Goal: Find specific page/section: Find specific page/section

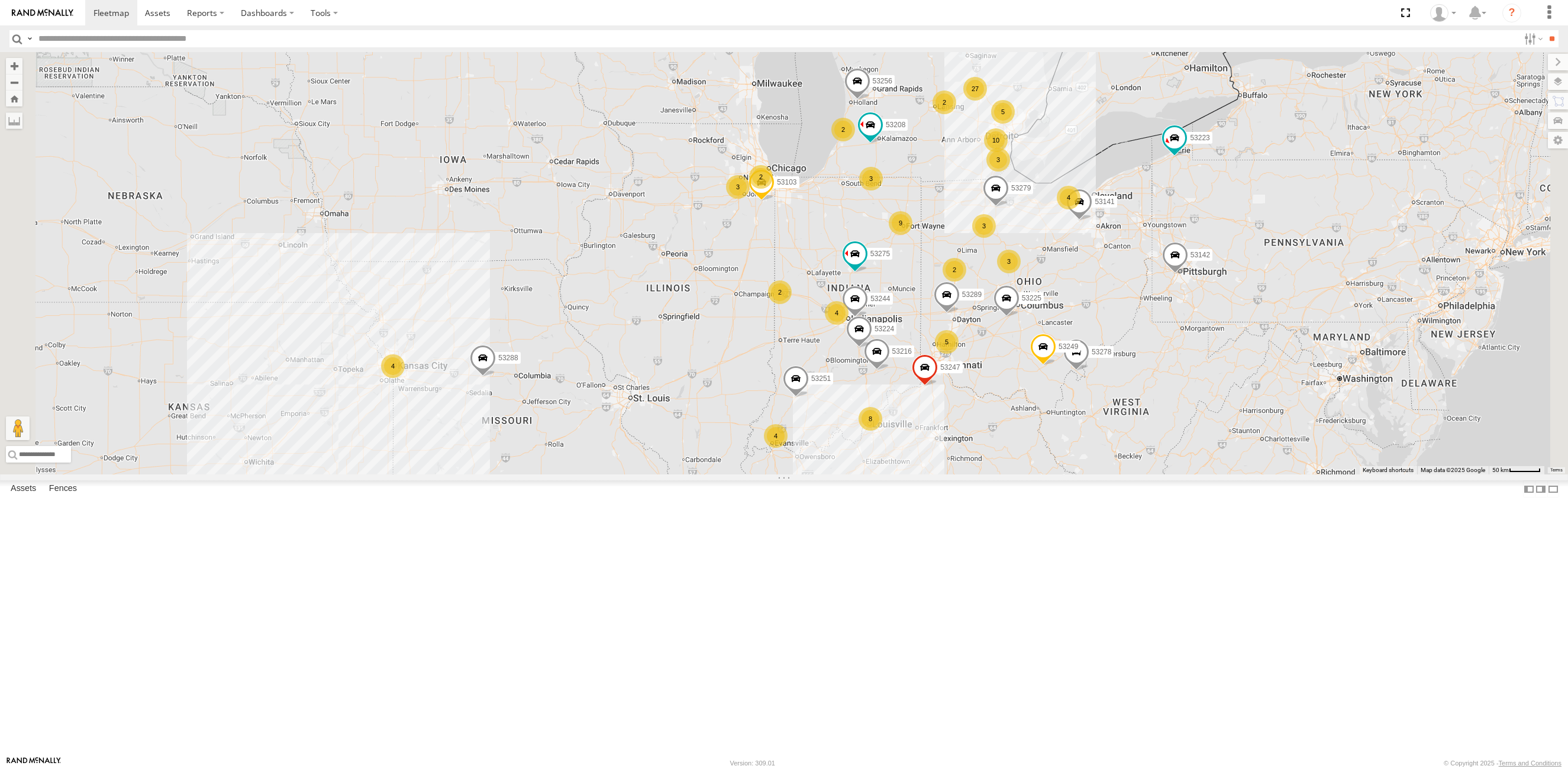
click at [0, 0] on span "Basemaps" at bounding box center [0, 0] width 0 height 0
click at [0, 0] on span "Satellite + Roadmap" at bounding box center [0, 0] width 0 height 0
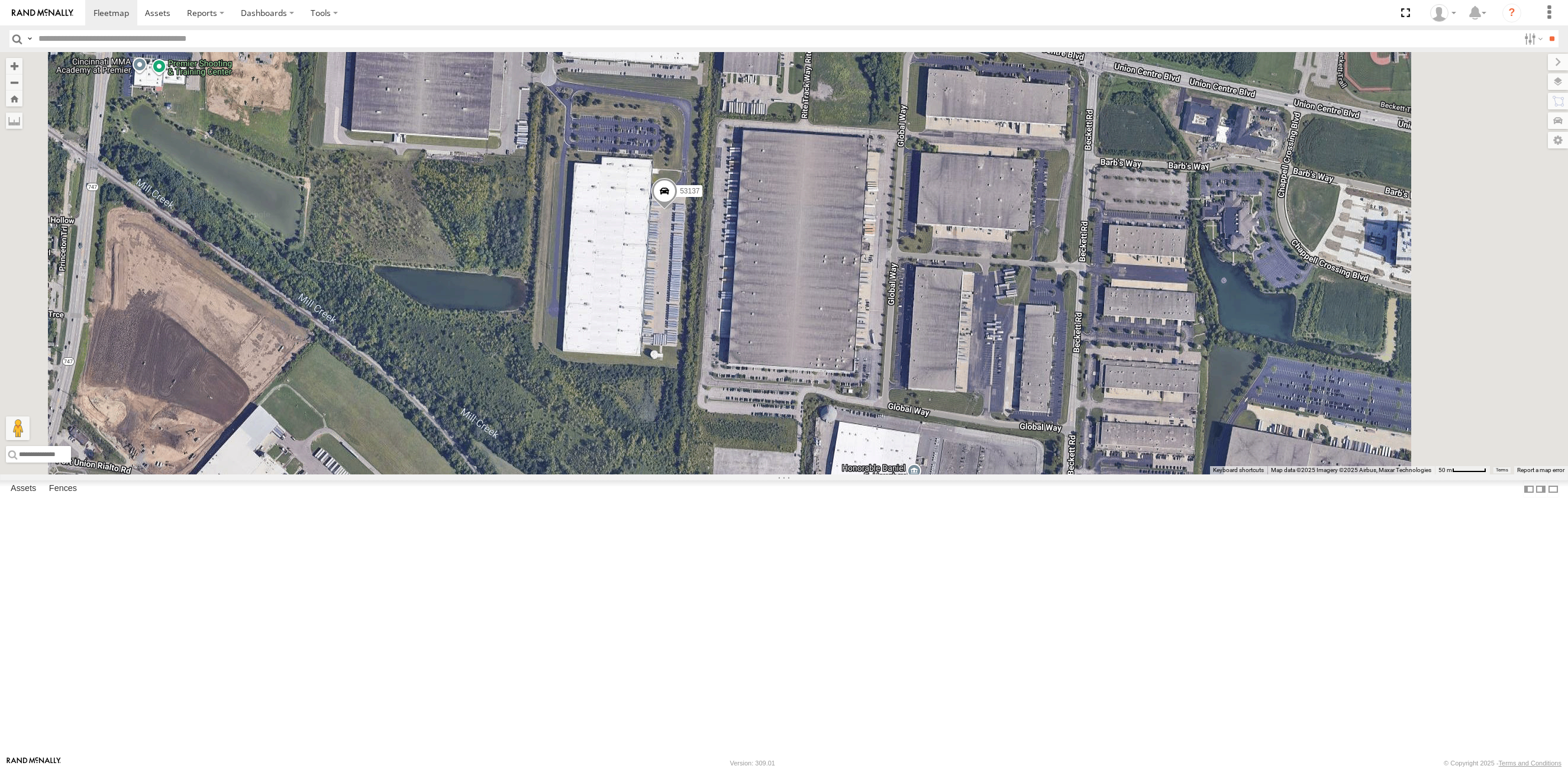
click at [677, 210] on span at bounding box center [664, 194] width 26 height 32
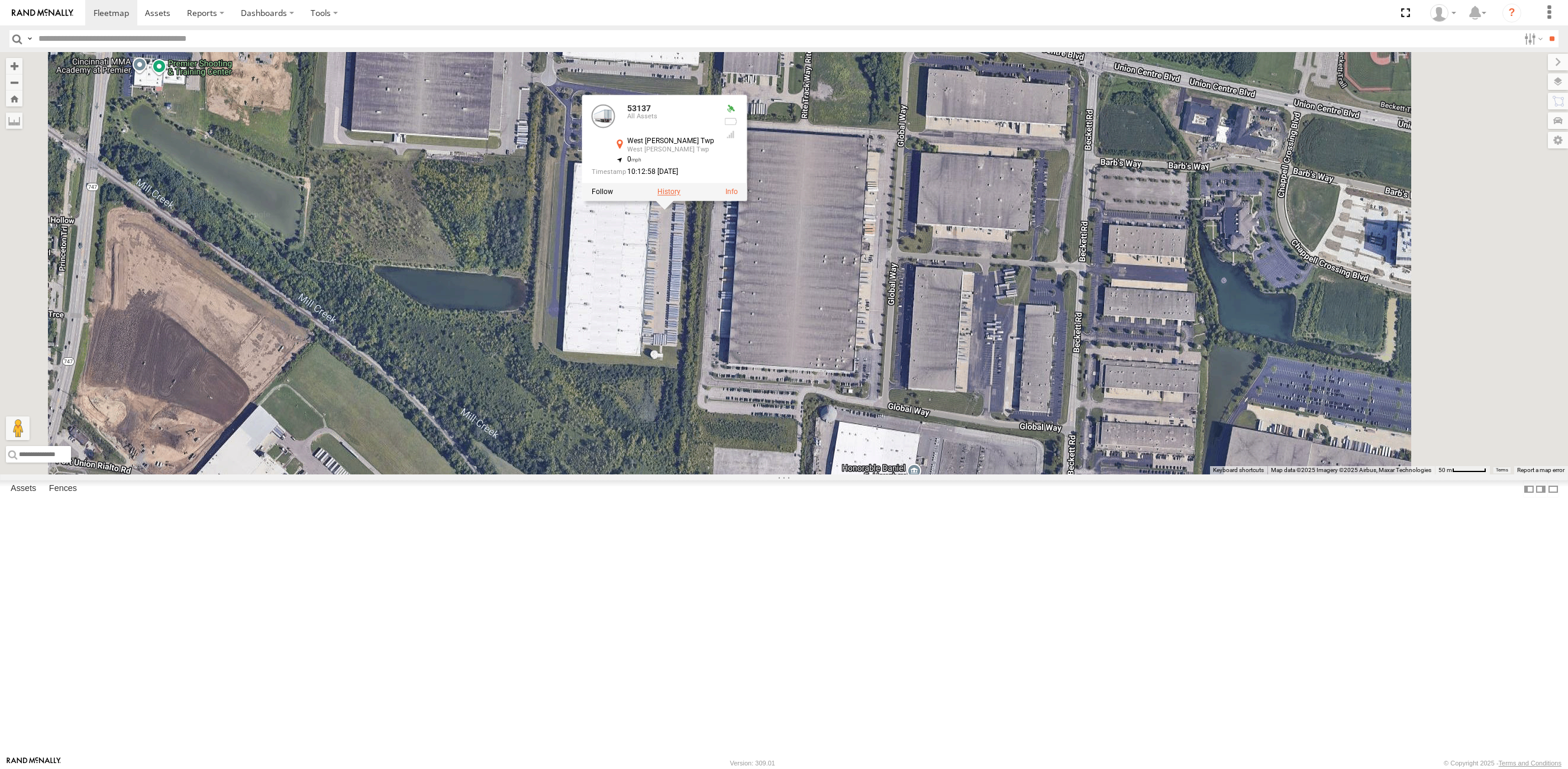
click at [681, 197] on label at bounding box center [669, 192] width 23 height 8
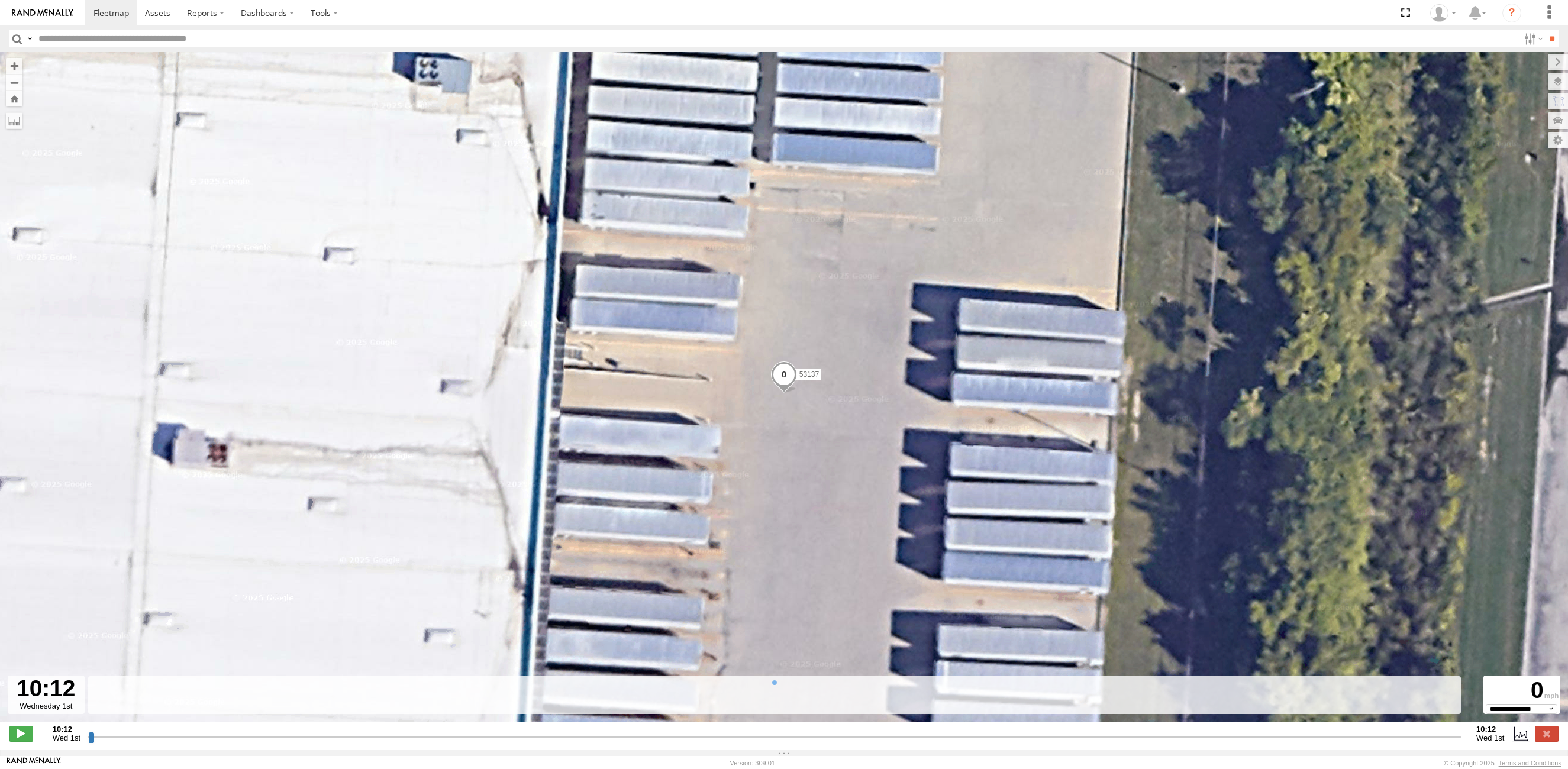
click at [16, 38] on input "button" at bounding box center [17, 39] width 16 height 17
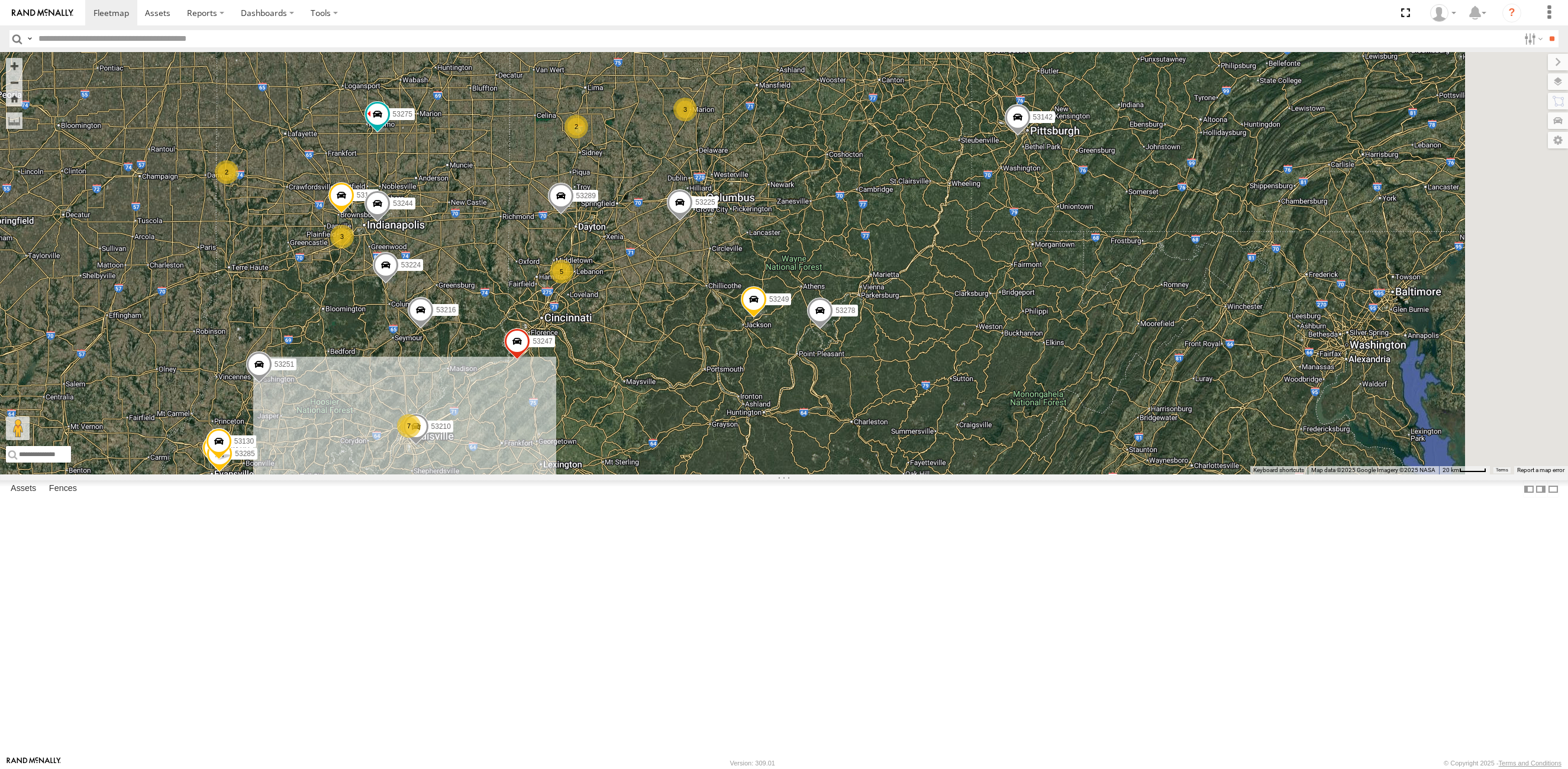
drag, startPoint x: 1124, startPoint y: 616, endPoint x: 818, endPoint y: 406, distance: 371.1
click at [818, 406] on div "53243 53147 53216 53223 53149 53279 53247 53275 53285 53225 53251 53210 53213 5…" at bounding box center [784, 263] width 1568 height 422
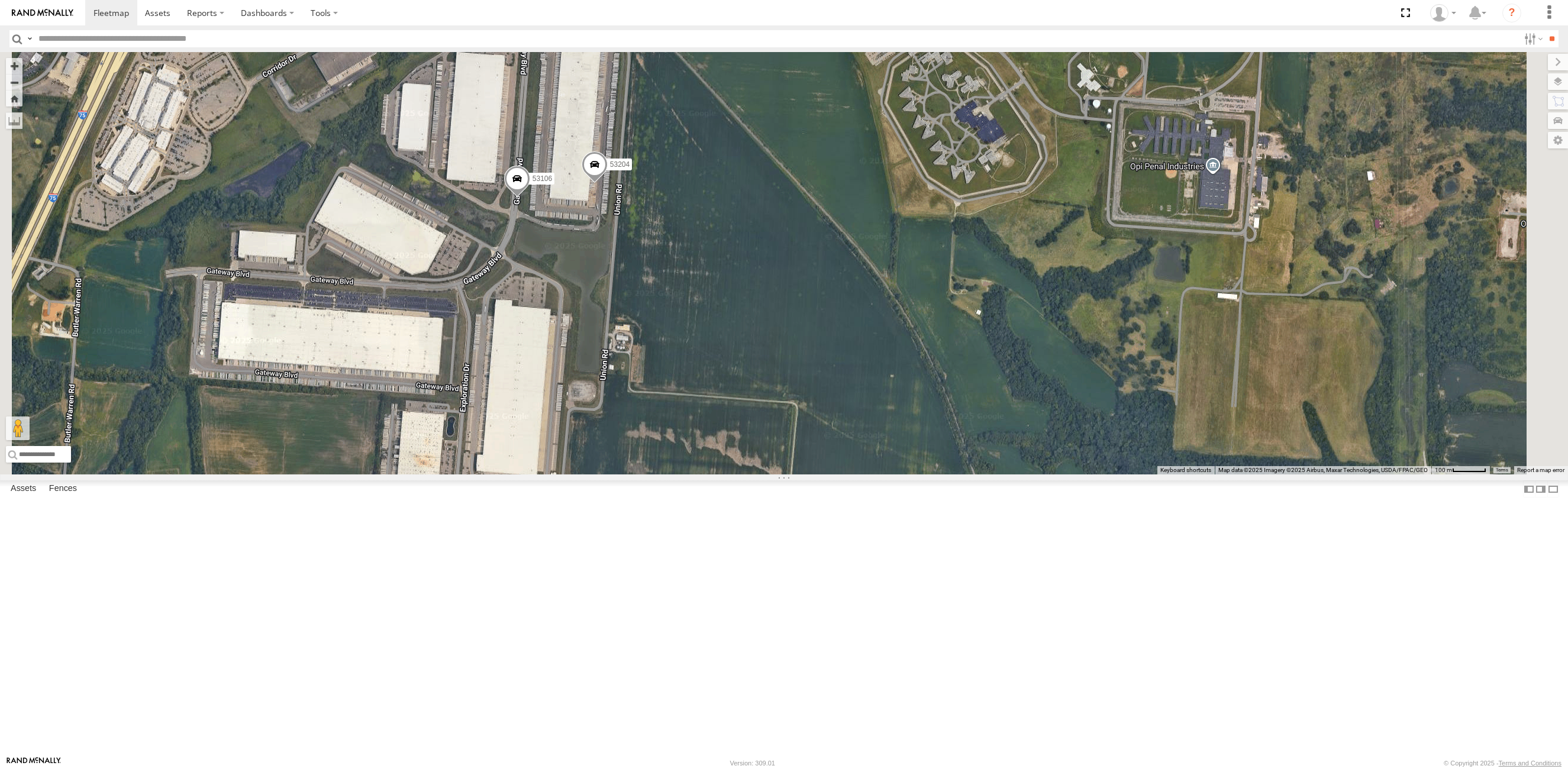
click at [530, 197] on span at bounding box center [517, 182] width 26 height 32
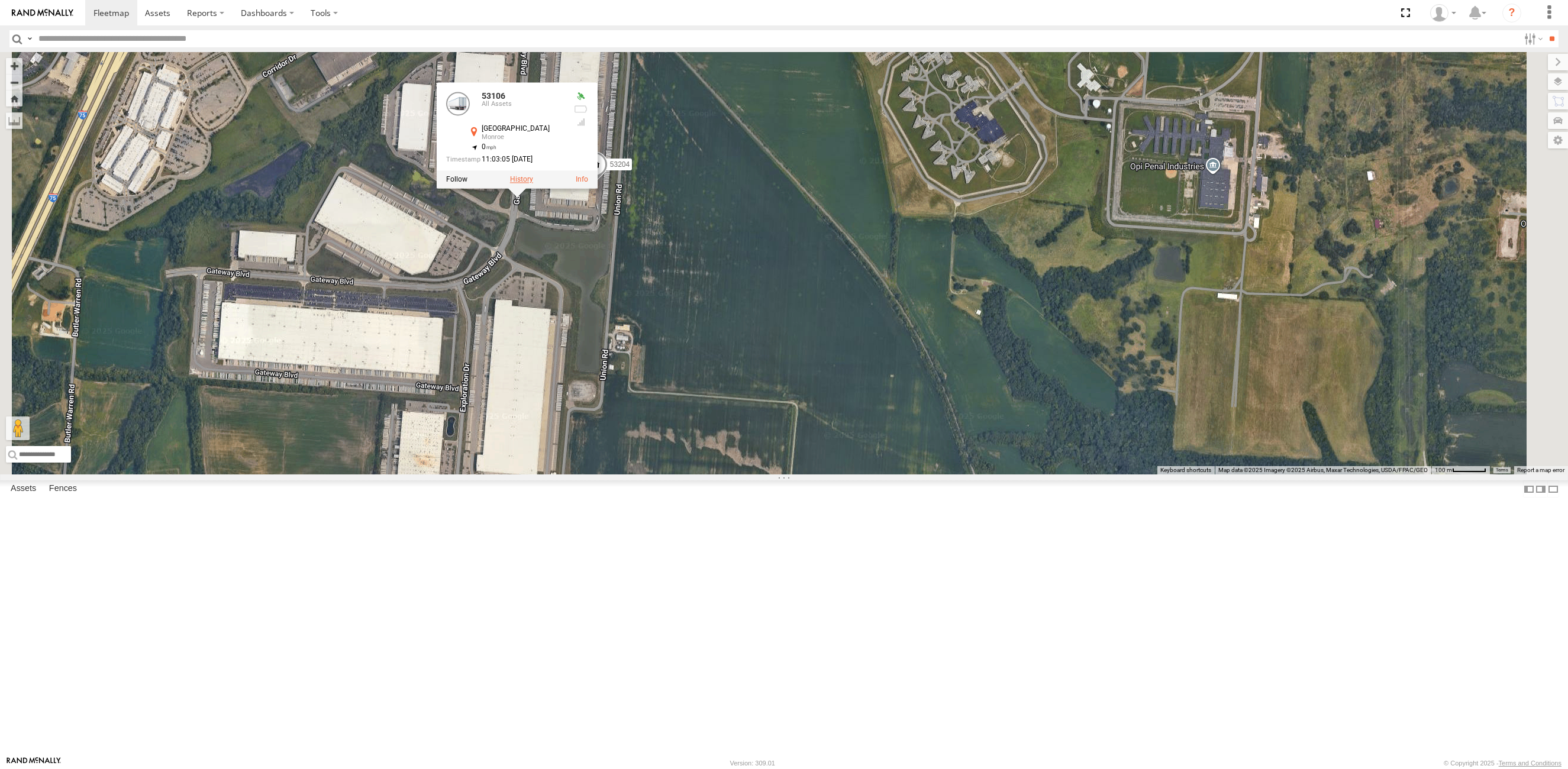
click at [533, 184] on label at bounding box center [521, 180] width 23 height 8
type input "**********"
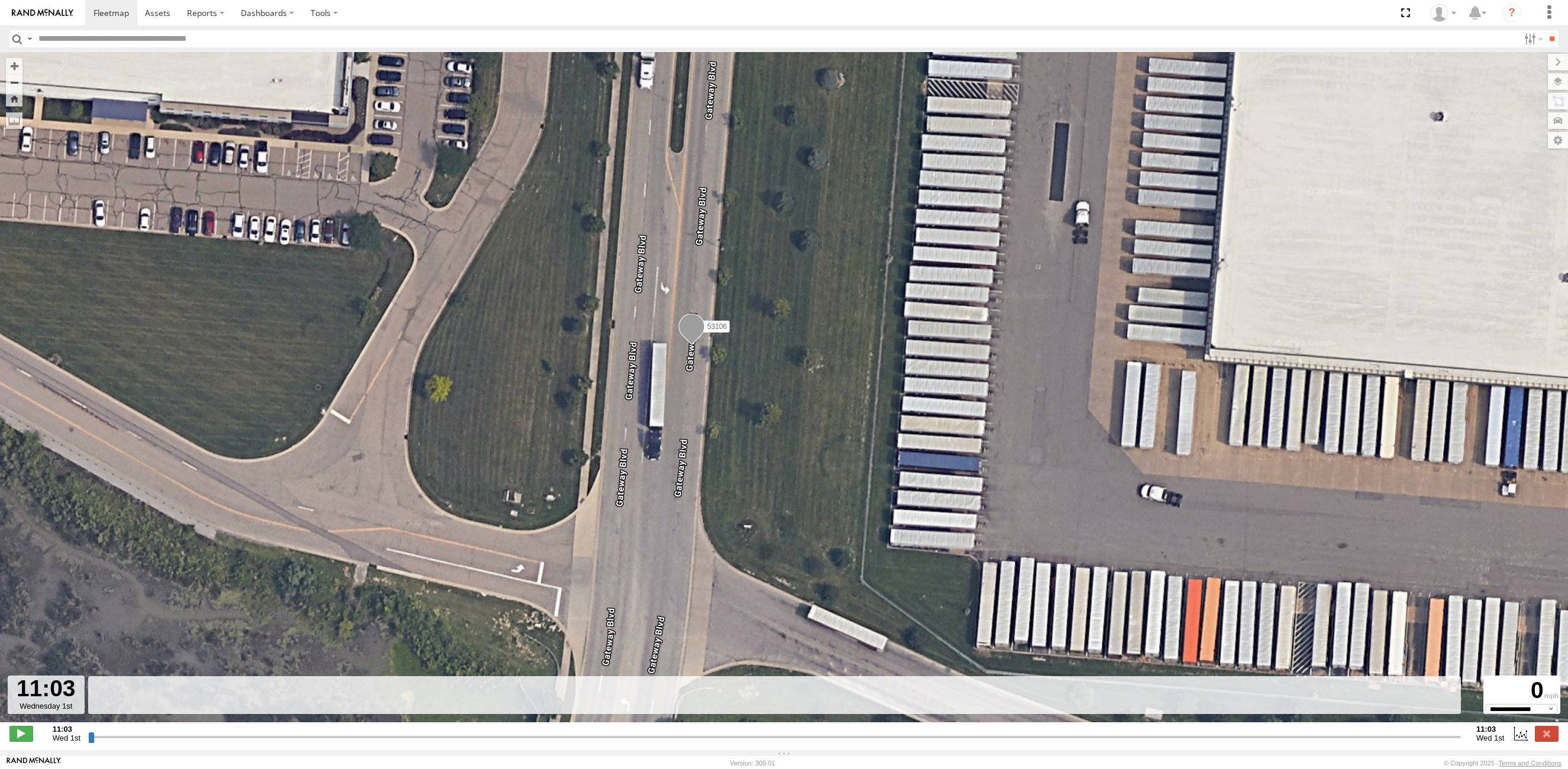
click at [17, 36] on input "button" at bounding box center [17, 39] width 16 height 17
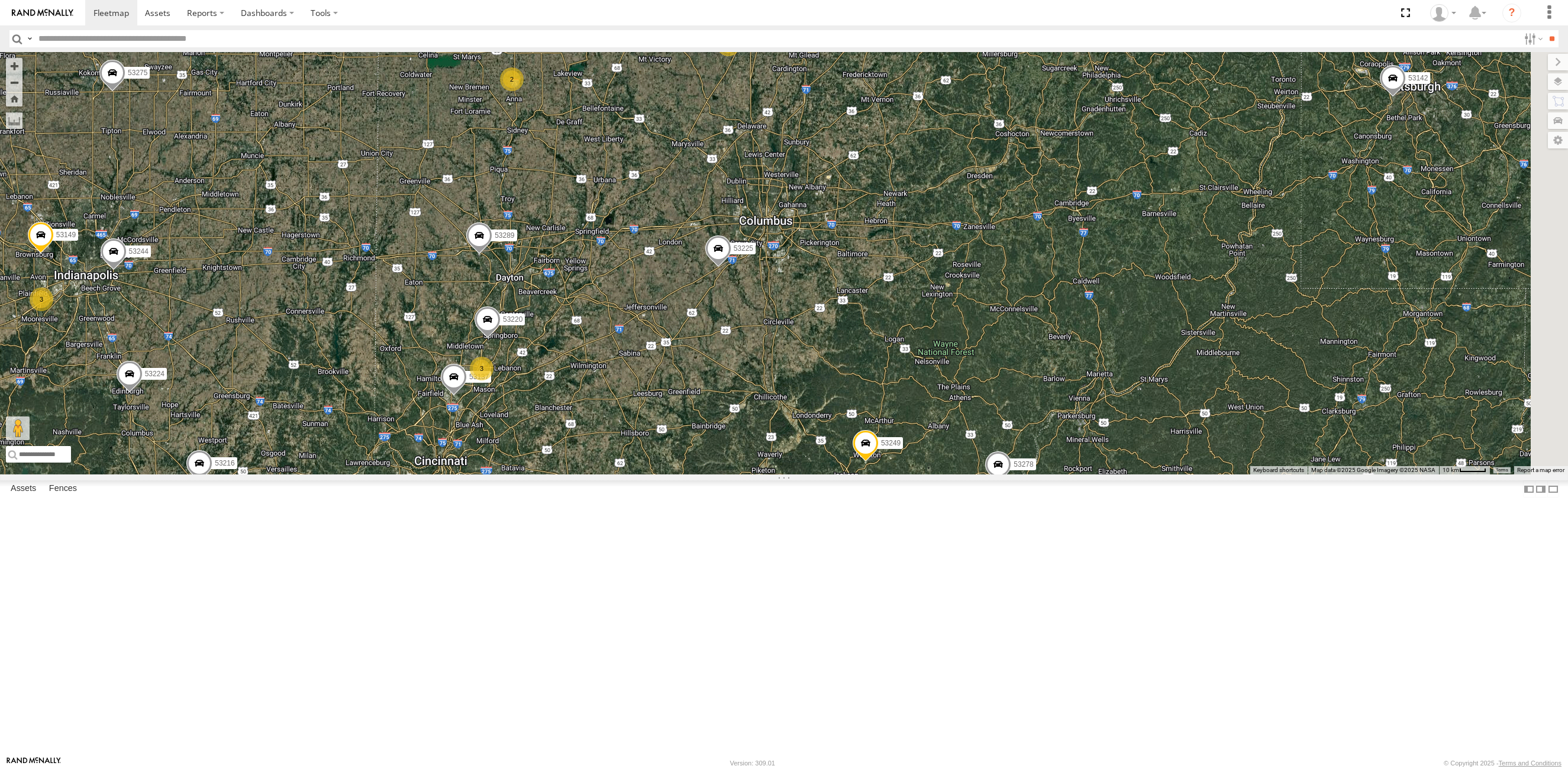
drag, startPoint x: 1007, startPoint y: 420, endPoint x: 763, endPoint y: 476, distance: 250.3
click at [763, 474] on div "53206 53234 53271 53216 53242 53255 53223 53272 53149 53279 53247 53275 53225 5…" at bounding box center [784, 263] width 1568 height 422
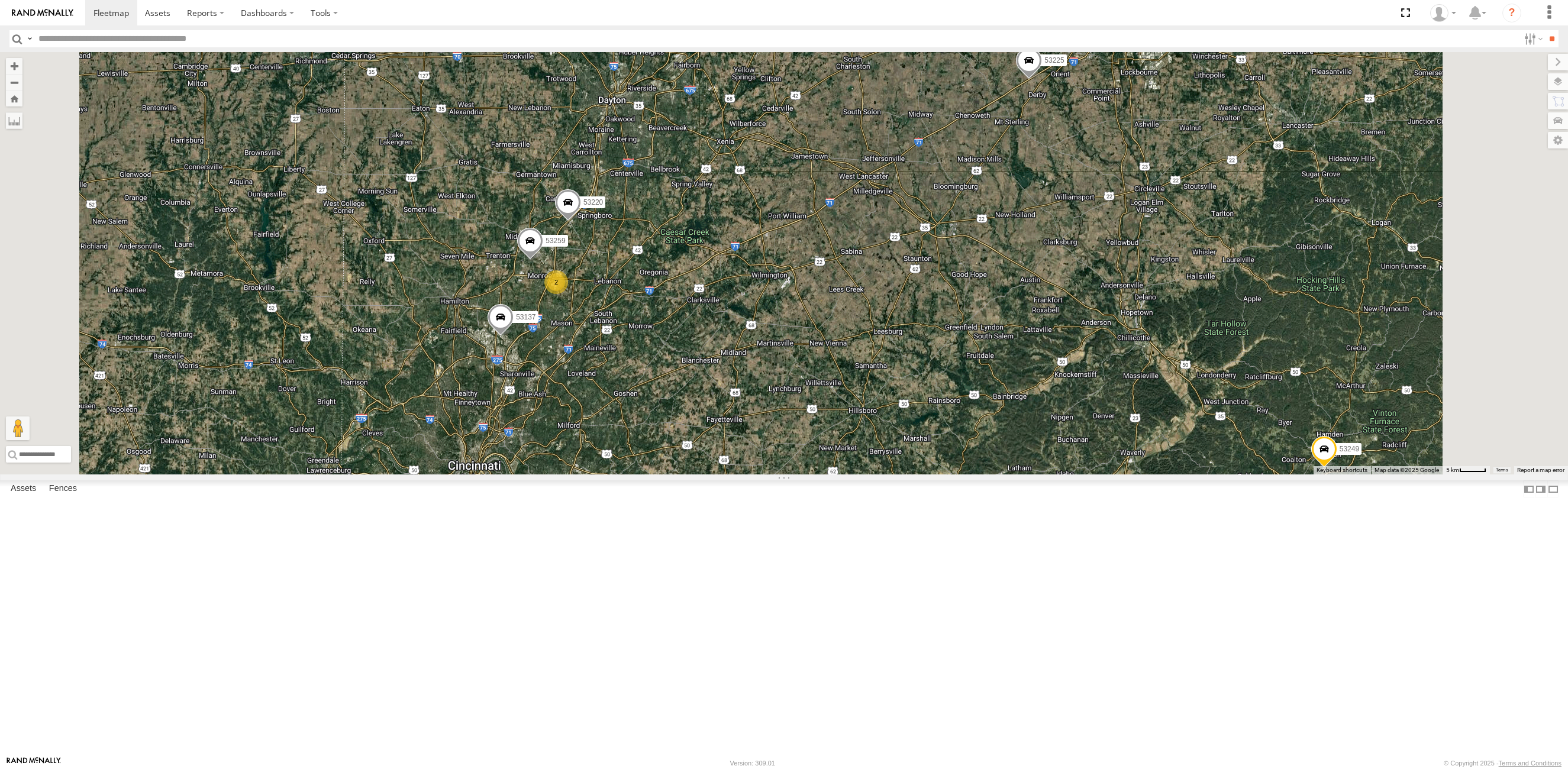
drag, startPoint x: 663, startPoint y: 616, endPoint x: 691, endPoint y: 551, distance: 70.8
click at [691, 474] on div "53206 53234 53271 53216 53242 53255 53223 53272 53149 53279 53247 53275 53225 5…" at bounding box center [784, 263] width 1568 height 422
